Goal: Task Accomplishment & Management: Manage account settings

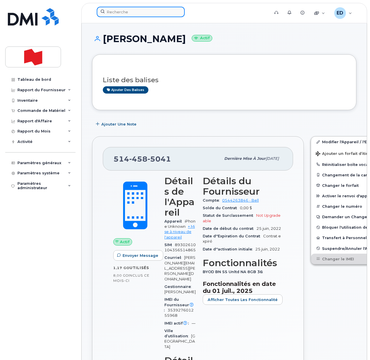
click at [125, 13] on input at bounding box center [141, 12] width 88 height 10
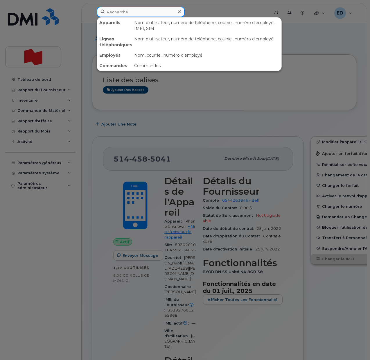
paste input "Laura Perron"
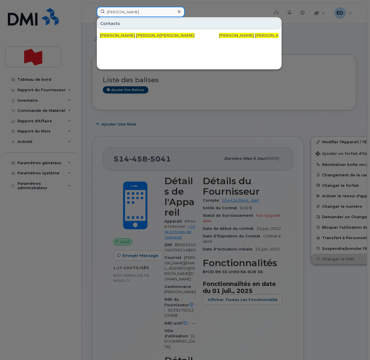
drag, startPoint x: 139, startPoint y: 12, endPoint x: 99, endPoint y: 15, distance: 39.6
click at [99, 15] on input "Laura Perron" at bounding box center [141, 12] width 88 height 10
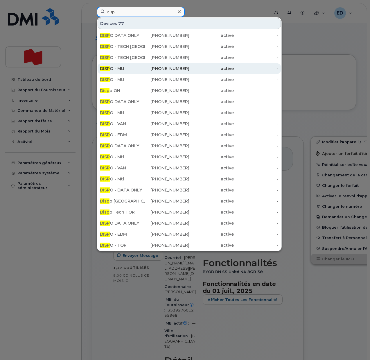
type input "disp"
click at [129, 68] on div "DISP O - Mtl" at bounding box center [122, 69] width 45 height 6
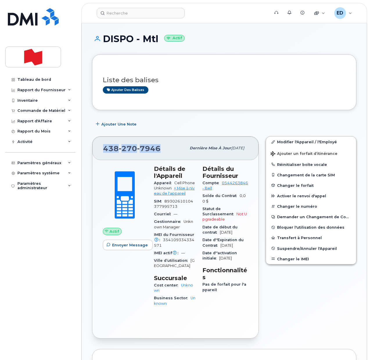
drag, startPoint x: 163, startPoint y: 150, endPoint x: 104, endPoint y: 150, distance: 58.7
click at [104, 150] on div "[PHONE_NUMBER]" at bounding box center [144, 148] width 83 height 12
copy span "438 270 7946"
click at [292, 141] on link "Modifier l'Appareil / l'Employé" at bounding box center [311, 141] width 90 height 10
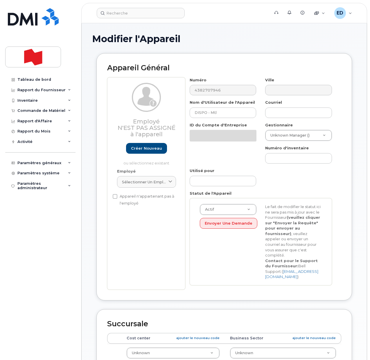
select select "22916206"
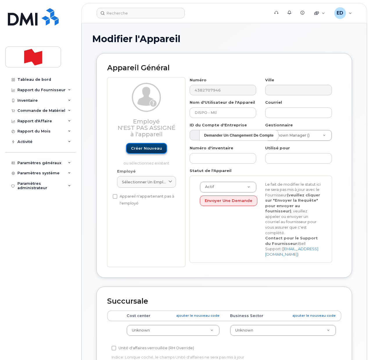
click at [150, 148] on link "Créer nouveau" at bounding box center [146, 148] width 41 height 11
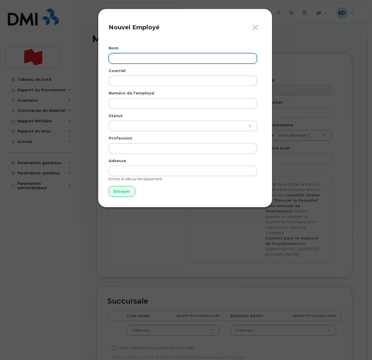
click at [128, 60] on input "text" at bounding box center [183, 58] width 148 height 10
paste input "[PERSON_NAME]"
type input "[PERSON_NAME]"
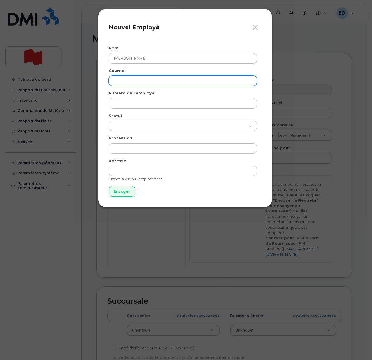
drag, startPoint x: 125, startPoint y: 80, endPoint x: 129, endPoint y: 79, distance: 3.2
click at [125, 80] on input "email" at bounding box center [183, 80] width 148 height 10
paste input "[PERSON_NAME][EMAIL_ADDRESS][PERSON_NAME][DOMAIN_NAME]"
type input "laura.perron@bnc.ca"
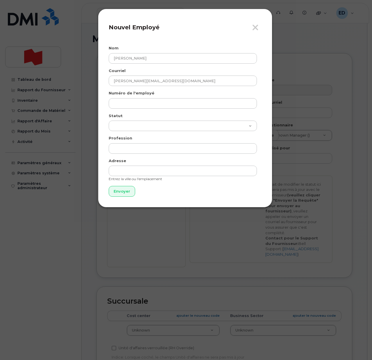
click at [127, 97] on div "Numéro de l'employé" at bounding box center [185, 99] width 153 height 18
click at [127, 100] on input "text" at bounding box center [183, 103] width 148 height 10
paste input "laura.perron@bnc.ca"
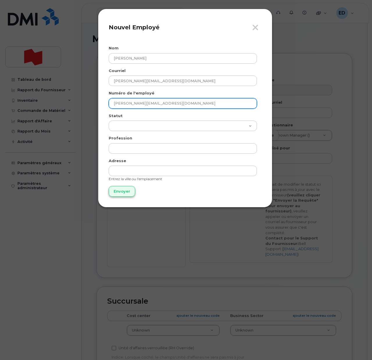
type input "laura.perron@bnc.ca"
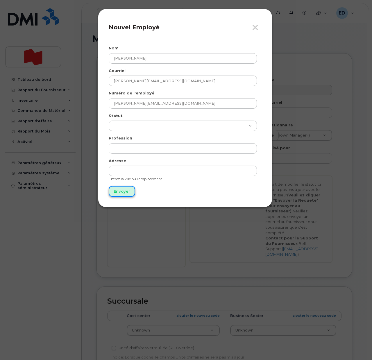
click at [125, 191] on input "Envoyer" at bounding box center [122, 191] width 26 height 11
type input "Envoyer"
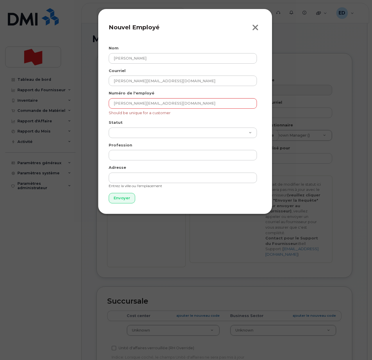
click at [255, 28] on icon "button" at bounding box center [255, 27] width 7 height 9
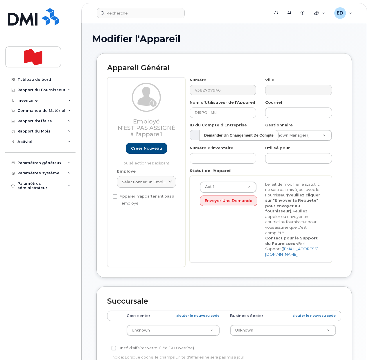
drag, startPoint x: 157, startPoint y: 180, endPoint x: 160, endPoint y: 187, distance: 7.9
click at [158, 179] on span "Sélectionner un employé" at bounding box center [144, 182] width 44 height 6
paste input "laura.perron@bnc.ca"
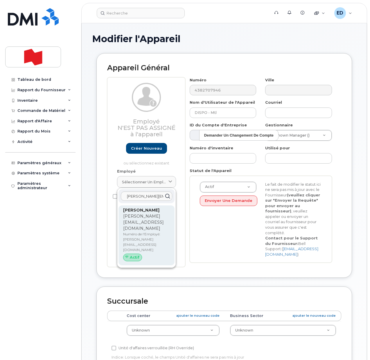
type input "laura.perron@bnc.ca"
click at [140, 231] on p "Numéro de l'Employé: laura.perron@bnc.ca" at bounding box center [146, 241] width 47 height 21
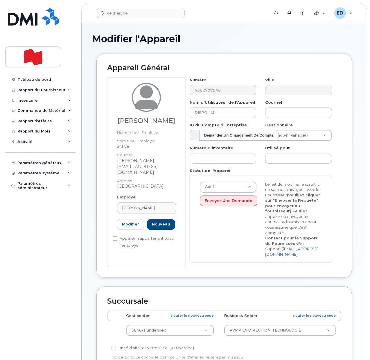
type input "laura.perron@bnc.ca"
type input "Laura Perron"
type input "laura.perron@bnc.ca"
type input "22916514"
select select "22917076"
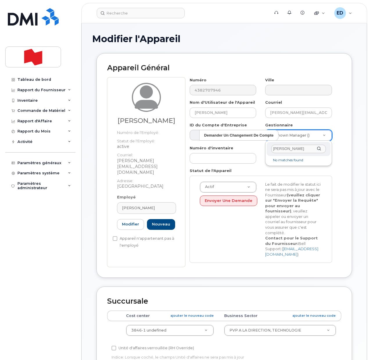
drag, startPoint x: 310, startPoint y: 145, endPoint x: 265, endPoint y: 150, distance: 45.6
click at [265, 150] on body "Soutien Alertes Base de connaissances Liens rapides Suspendre/Supprimer l’appar…" at bounding box center [185, 285] width 370 height 570
paste input "mike.thompson@nbc.ca"
type input "mike.thompson@nbc.ca"
paste input "94751"
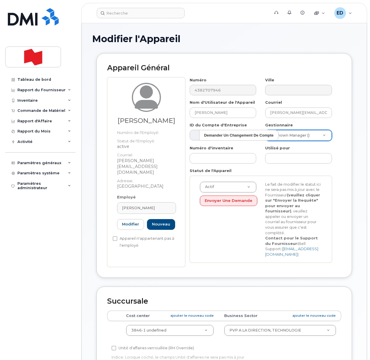
type input "94751"
drag, startPoint x: 275, startPoint y: 150, endPoint x: 269, endPoint y: 152, distance: 6.3
click at [270, 152] on div "94751" at bounding box center [299, 149] width 64 height 14
paste input "94751"
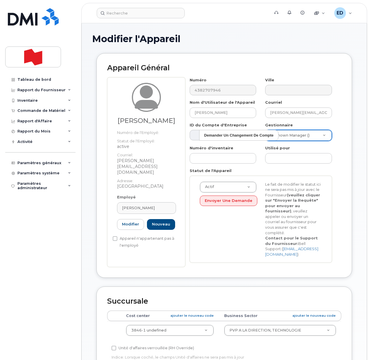
type input "94751"
click at [276, 150] on input "94751" at bounding box center [298, 149] width 55 height 8
click at [196, 326] on td "3846-1 undefined 22916514" at bounding box center [170, 330] width 98 height 18
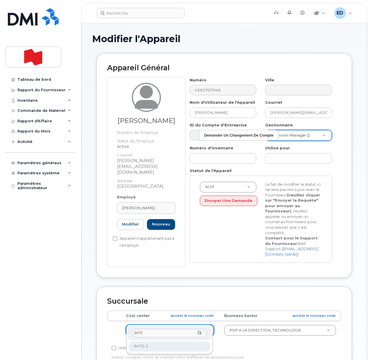
type input "9475"
type input "22916444"
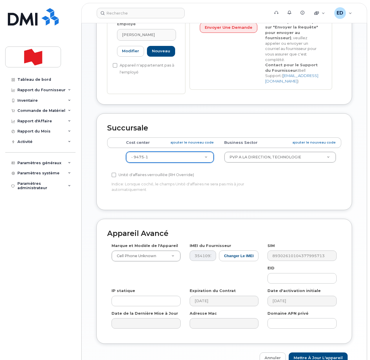
scroll to position [181, 0]
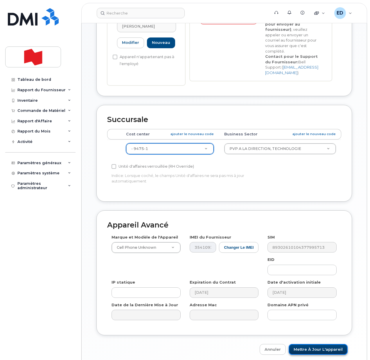
click at [317, 344] on input "Mettre à jour l'appareil" at bounding box center [318, 349] width 59 height 11
type input "Sauvegarde..."
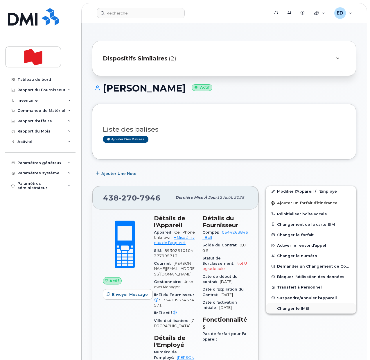
click at [291, 308] on button "Changer le IMEI" at bounding box center [311, 308] width 90 height 10
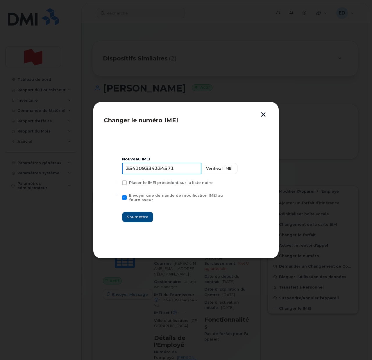
click at [162, 172] on input "354109334334571" at bounding box center [161, 169] width 79 height 12
type input "353927601464230"
click at [135, 215] on span "Soumettre" at bounding box center [138, 217] width 22 height 6
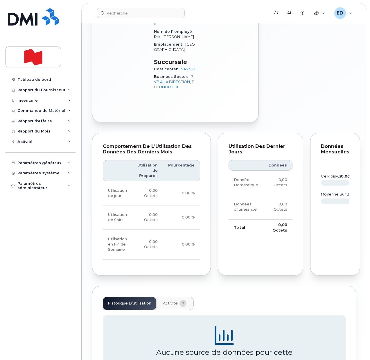
scroll to position [390, 0]
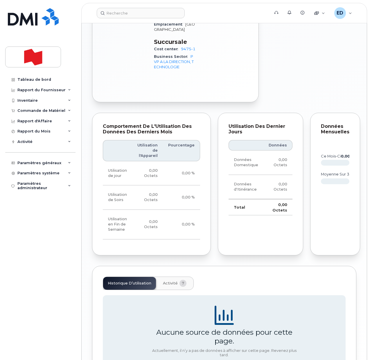
click at [170, 281] on span "Activité" at bounding box center [170, 283] width 15 height 5
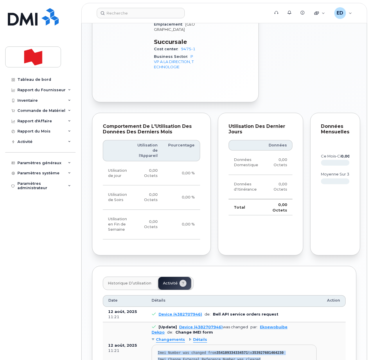
drag, startPoint x: 262, startPoint y: 339, endPoint x: 157, endPoint y: 328, distance: 105.4
click at [157, 344] on pre "Imei Number was changed from 354109334334571 to 353927601464230 Imei Change Ext…" at bounding box center [234, 357] width 165 height 26
copy pre "Imei Number was changed from 354109334334571 to 353927601464230 Imei Change Ext…"
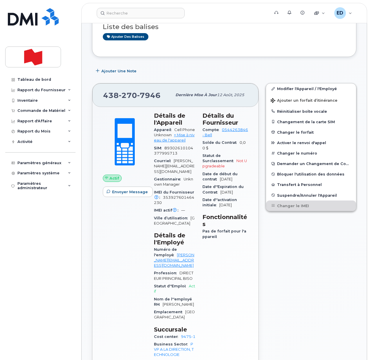
scroll to position [0, 0]
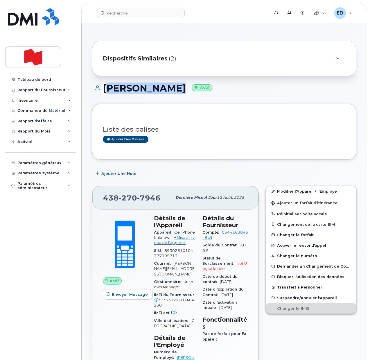
drag, startPoint x: 165, startPoint y: 88, endPoint x: 103, endPoint y: 88, distance: 61.6
click at [103, 88] on h1 "Laura Perron Actif" at bounding box center [224, 88] width 264 height 10
copy h1 "Laura Perron"
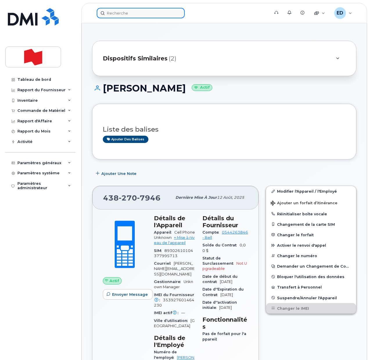
click at [120, 12] on input at bounding box center [141, 13] width 88 height 10
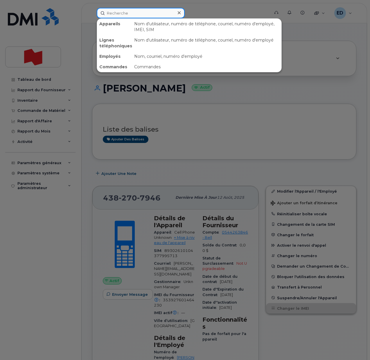
paste input "Laura Perron"
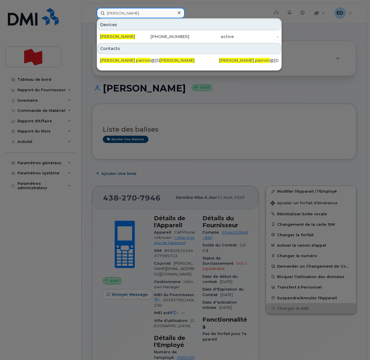
type input "Laura Perron"
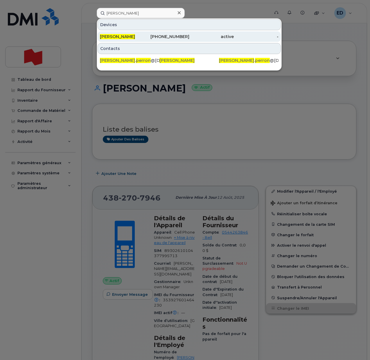
click at [111, 37] on span "Laura Perron" at bounding box center [117, 36] width 35 height 5
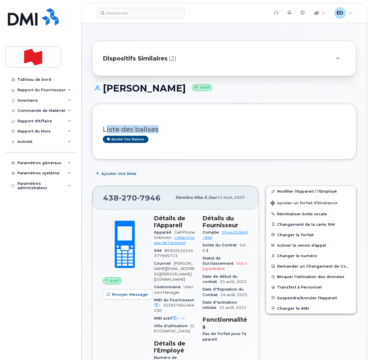
drag, startPoint x: 161, startPoint y: 149, endPoint x: 106, endPoint y: 148, distance: 54.9
click at [106, 148] on div "Liste des balises Ajouter des balises" at bounding box center [224, 132] width 264 height 56
drag, startPoint x: 161, startPoint y: 196, endPoint x: 105, endPoint y: 196, distance: 55.2
click at [105, 196] on div "438 270 7946" at bounding box center [137, 197] width 69 height 12
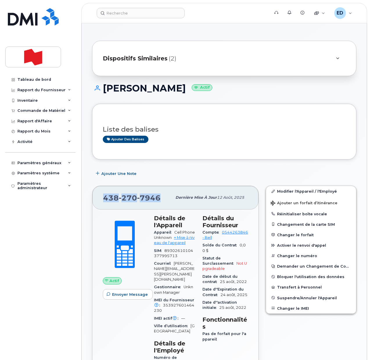
copy span "438 270 7946"
click at [125, 16] on input at bounding box center [141, 13] width 88 height 10
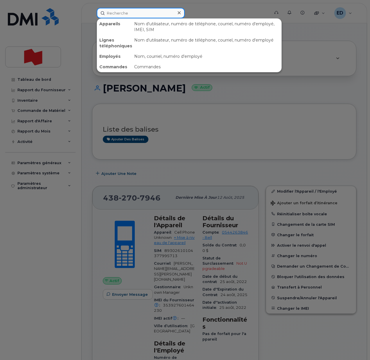
paste input "[PERSON_NAME]"
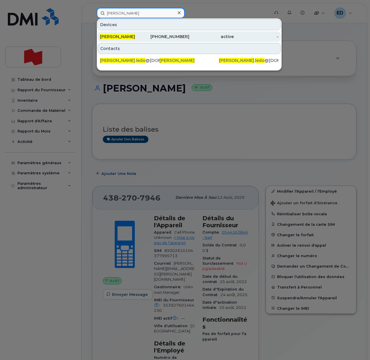
type input "[PERSON_NAME]"
click at [111, 38] on span "[PERSON_NAME]" at bounding box center [117, 36] width 35 height 5
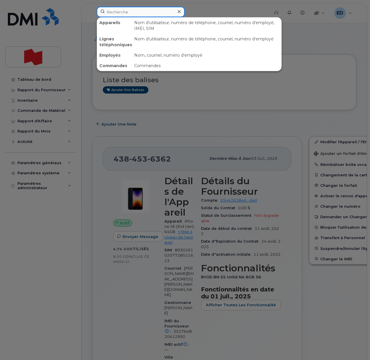
click at [119, 12] on input at bounding box center [141, 12] width 88 height 10
paste input "[PERSON_NAME]"
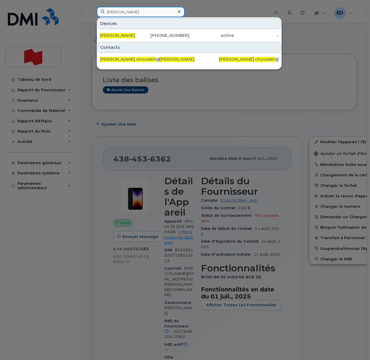
type input "[PERSON_NAME]"
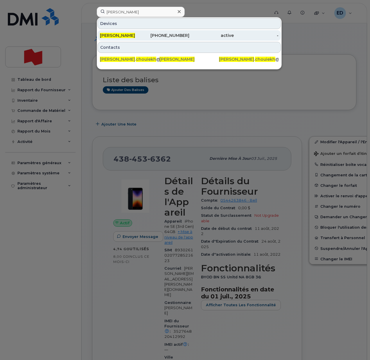
click at [114, 35] on span "[PERSON_NAME]" at bounding box center [117, 35] width 35 height 5
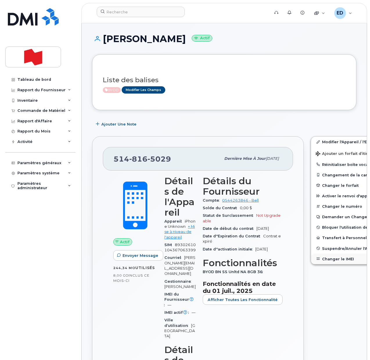
click at [327, 257] on button "Changer le IMEI" at bounding box center [356, 258] width 90 height 10
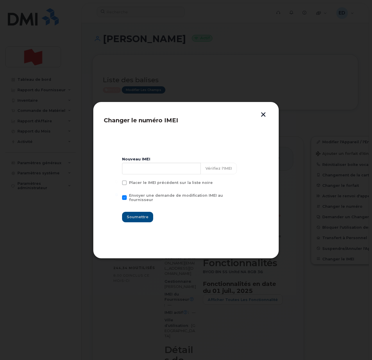
click at [263, 116] on button "button" at bounding box center [263, 115] width 9 height 6
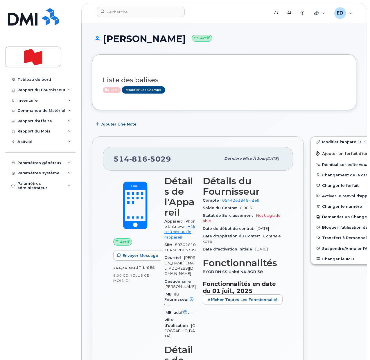
click at [172, 127] on div "Ajouter une Note" at bounding box center [224, 124] width 264 height 10
click at [53, 222] on div "Tableau de bord Rapport du Fournisseur Facturation mensuelle Quotidiennes des D…" at bounding box center [41, 212] width 72 height 277
click at [124, 13] on input at bounding box center [141, 12] width 88 height 10
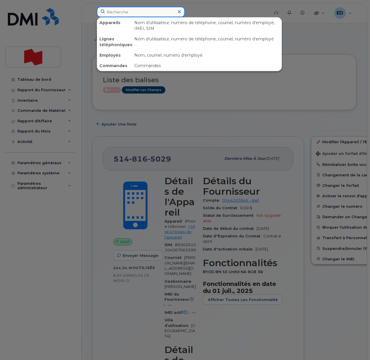
paste input "Felipe Posada"
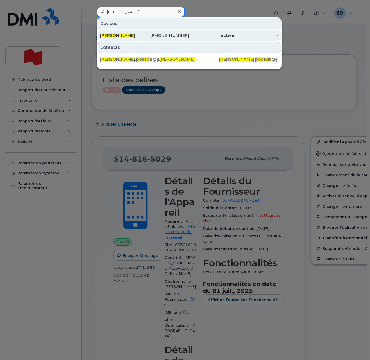
type input "Felipe Posada"
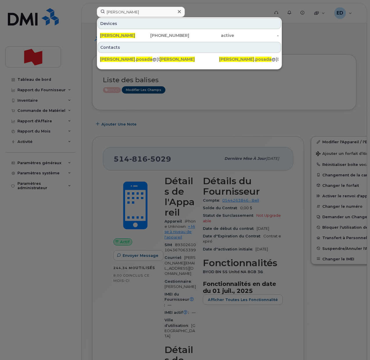
drag, startPoint x: 121, startPoint y: 34, endPoint x: 122, endPoint y: 42, distance: 7.8
click at [121, 35] on span "[PERSON_NAME]" at bounding box center [117, 35] width 35 height 5
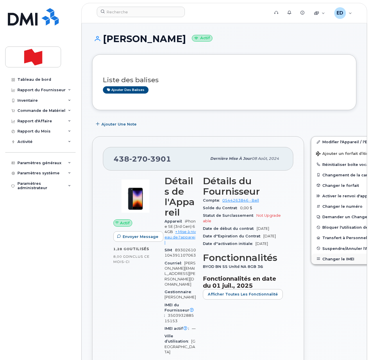
click at [319, 258] on button "Changer le IMEI" at bounding box center [356, 258] width 90 height 10
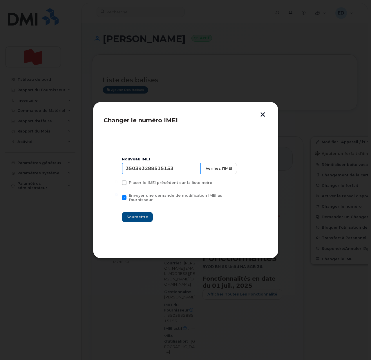
click at [152, 168] on input "350393288515153" at bounding box center [161, 169] width 79 height 12
click at [261, 114] on button "button" at bounding box center [263, 115] width 9 height 6
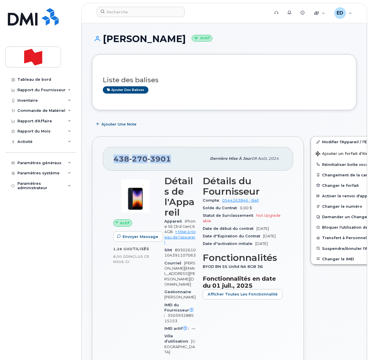
drag, startPoint x: 173, startPoint y: 160, endPoint x: 115, endPoint y: 161, distance: 57.5
click at [115, 161] on div "438 270 3901" at bounding box center [160, 158] width 93 height 12
copy span "438 270 3901"
click at [58, 163] on div "Paramètres généraux" at bounding box center [39, 163] width 44 height 5
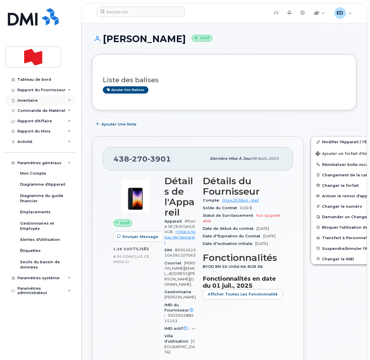
click at [71, 100] on div "Inventaire" at bounding box center [40, 100] width 70 height 10
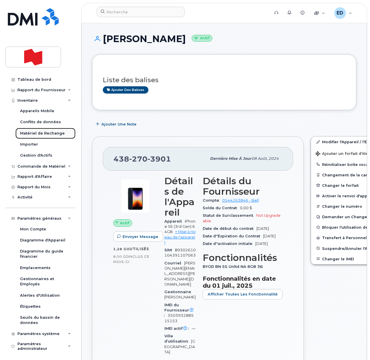
click at [45, 133] on div "Matériel de Rechange" at bounding box center [42, 133] width 45 height 5
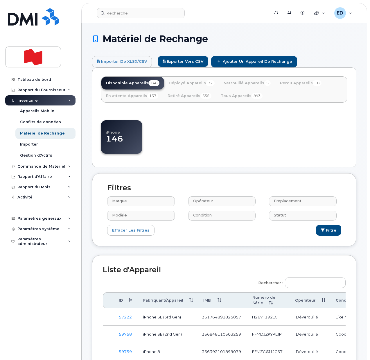
select select
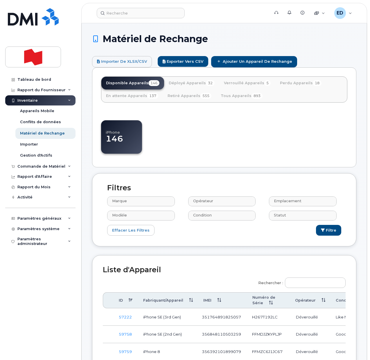
select select
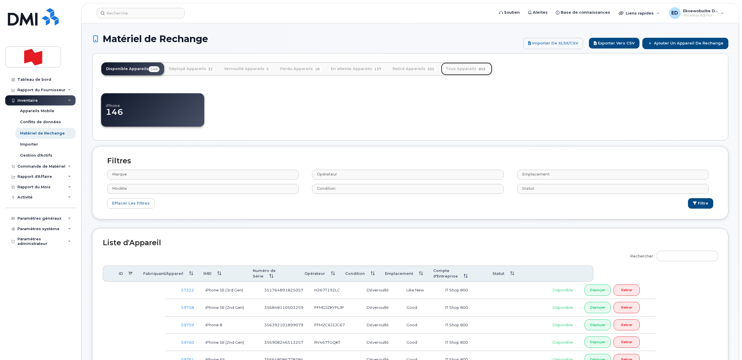
click at [370, 65] on link "Tous Appareils 893" at bounding box center [466, 68] width 51 height 13
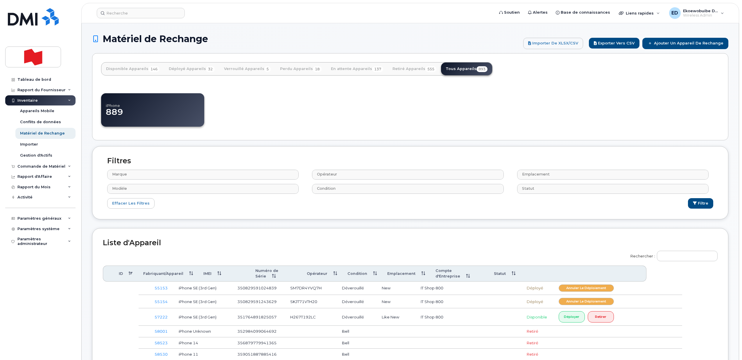
select select
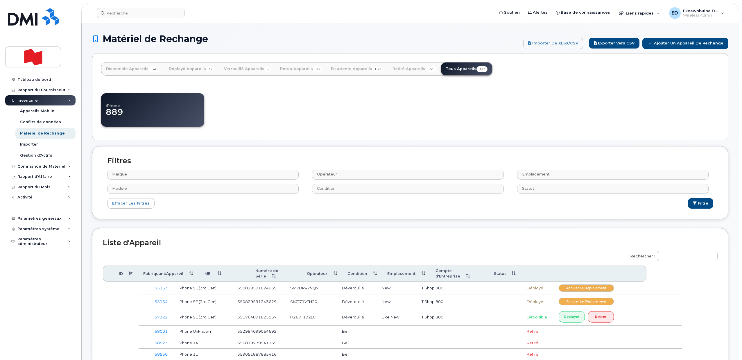
select select
click at [679, 255] on input "Rechercher :" at bounding box center [687, 256] width 61 height 10
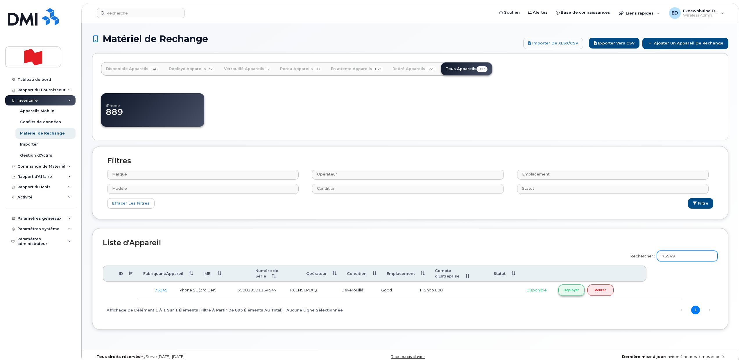
type input "75949"
click at [570, 290] on link "Déployer" at bounding box center [571, 289] width 26 height 11
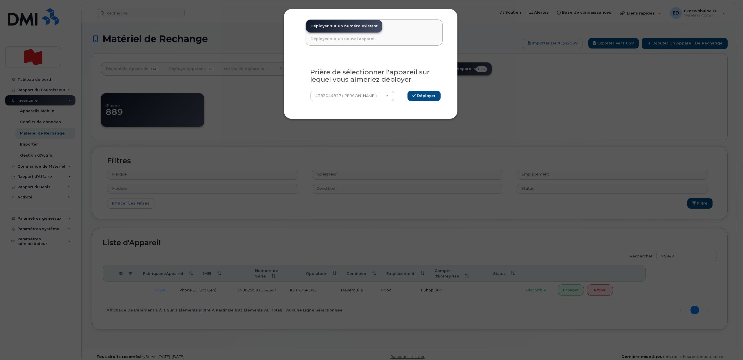
click at [481, 33] on div "Déployer sur un numéro existant Déployer sur un nouvel appareil Prière de sélec…" at bounding box center [371, 180] width 743 height 360
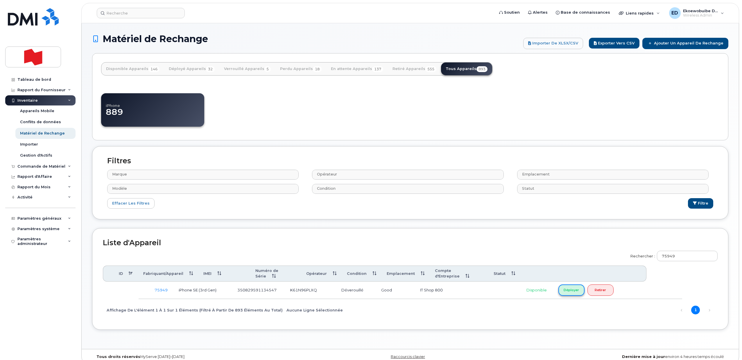
click at [569, 292] on link "Déployer" at bounding box center [571, 289] width 26 height 11
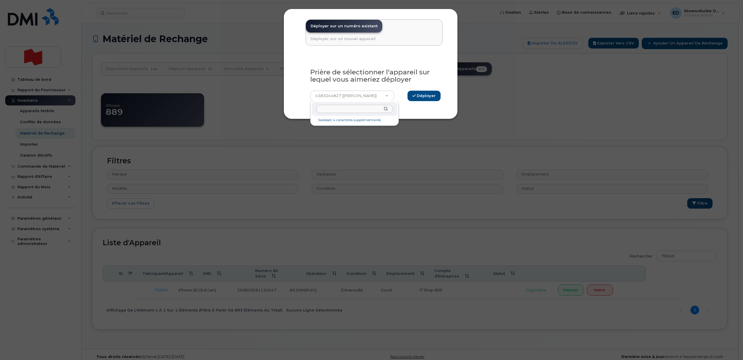
paste input "[PERSON_NAME]"
type input "[PERSON_NAME]"
select select "961167"
click at [426, 96] on button "Déployer" at bounding box center [424, 96] width 33 height 11
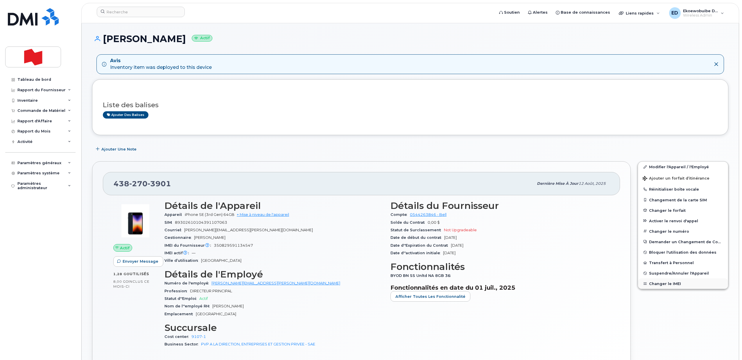
click at [663, 281] on button "Changer le IMEI" at bounding box center [683, 283] width 90 height 10
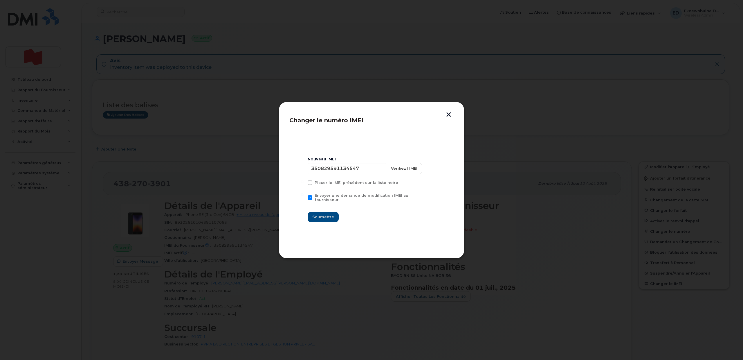
click at [449, 114] on button "button" at bounding box center [449, 115] width 9 height 6
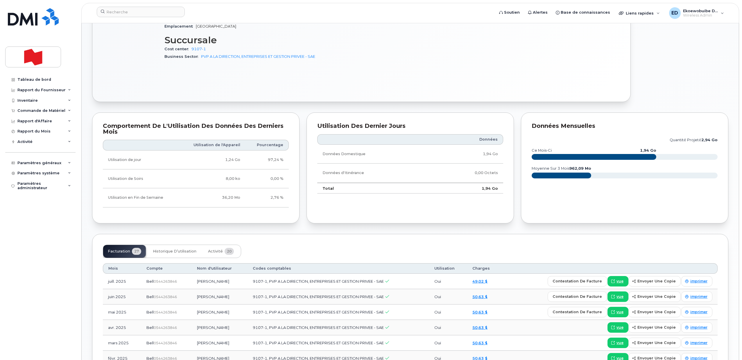
scroll to position [290, 0]
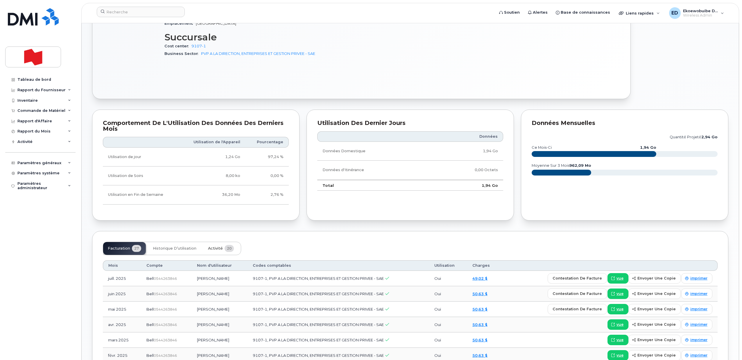
click at [213, 245] on button "Activité 20" at bounding box center [220, 248] width 35 height 13
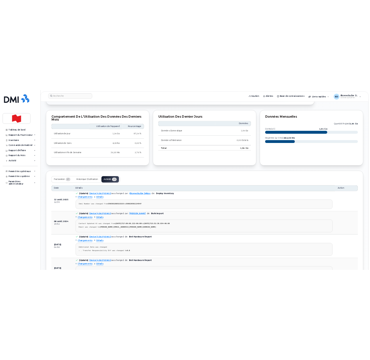
scroll to position [363, 0]
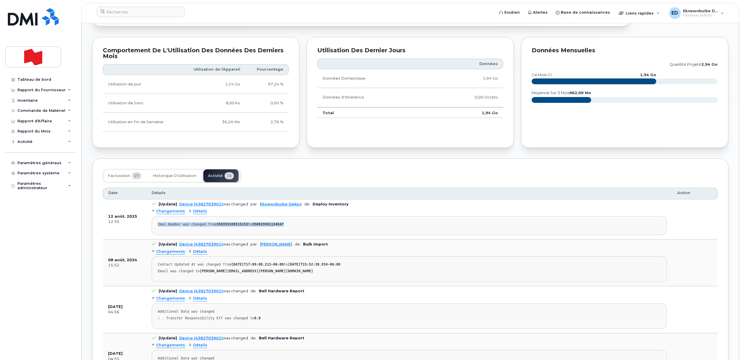
drag, startPoint x: 282, startPoint y: 225, endPoint x: 158, endPoint y: 225, distance: 124.6
click at [158, 225] on div "Imei Number was changed from 350393288515153 to 350829591134547" at bounding box center [409, 224] width 503 height 4
copy div "Imei Number was changed from 350393288515153 to 350829591134547"
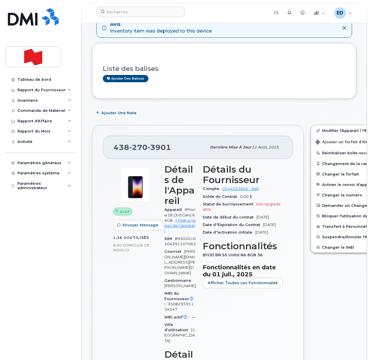
scroll to position [0, 0]
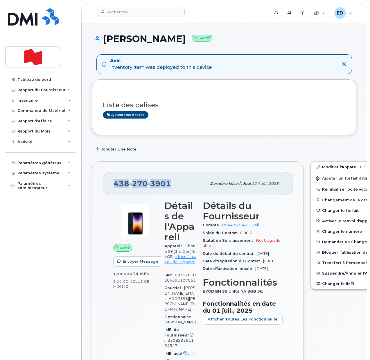
drag, startPoint x: 173, startPoint y: 181, endPoint x: 116, endPoint y: 181, distance: 57.5
click at [116, 181] on div "438 270 3901" at bounding box center [160, 183] width 93 height 12
copy span "438 270 3901"
